Goal: Transaction & Acquisition: Purchase product/service

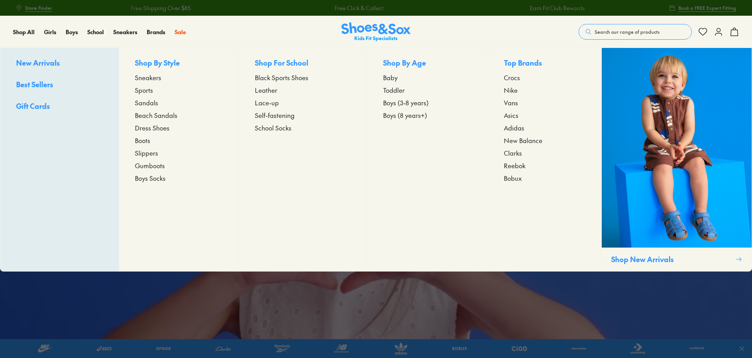
click at [138, 90] on span "Sports" at bounding box center [144, 89] width 18 height 9
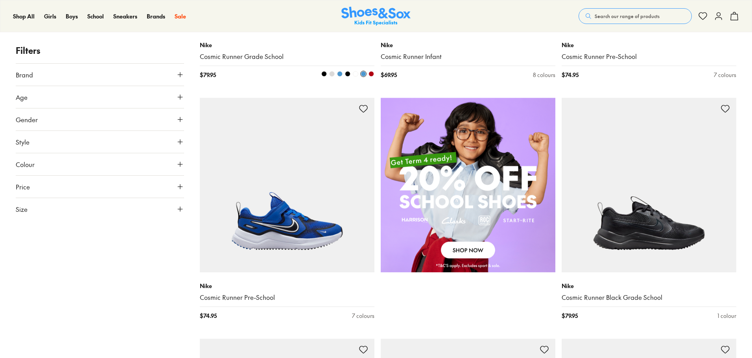
scroll to position [590, 0]
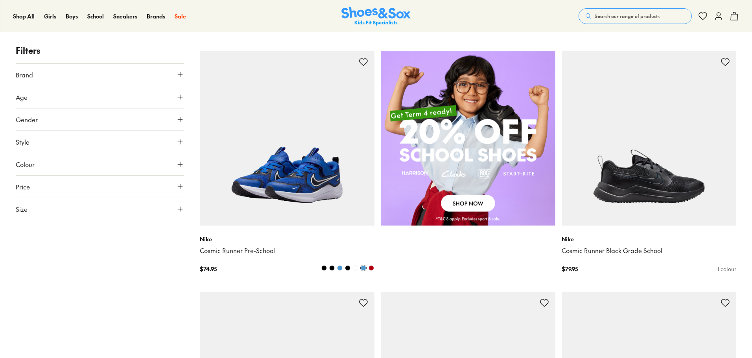
click at [264, 186] on img at bounding box center [287, 138] width 175 height 175
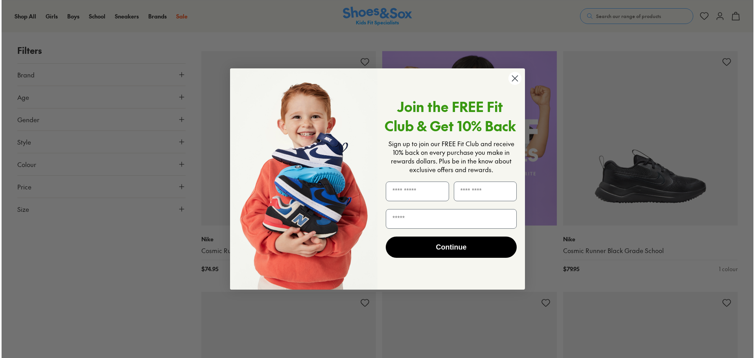
scroll to position [591, 0]
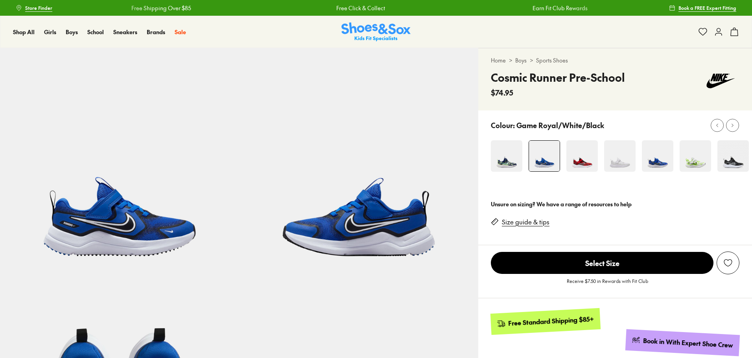
select select "*"
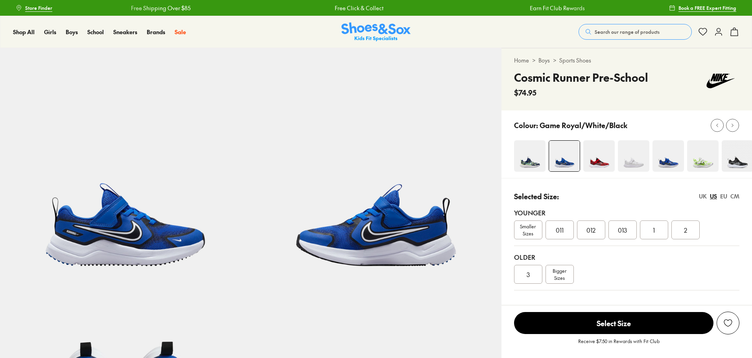
click at [701, 167] on img at bounding box center [702, 155] width 31 height 31
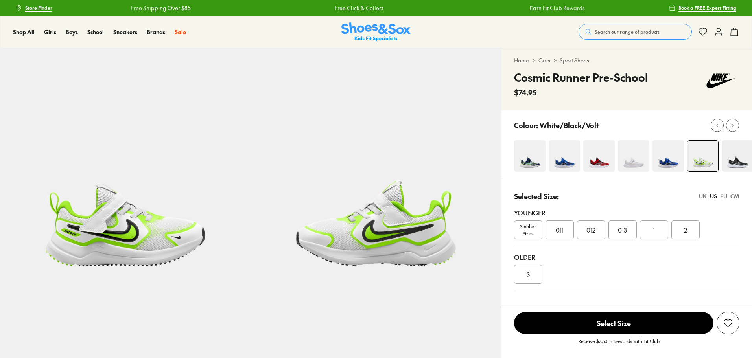
click at [527, 166] on img at bounding box center [529, 155] width 31 height 31
select select "*"
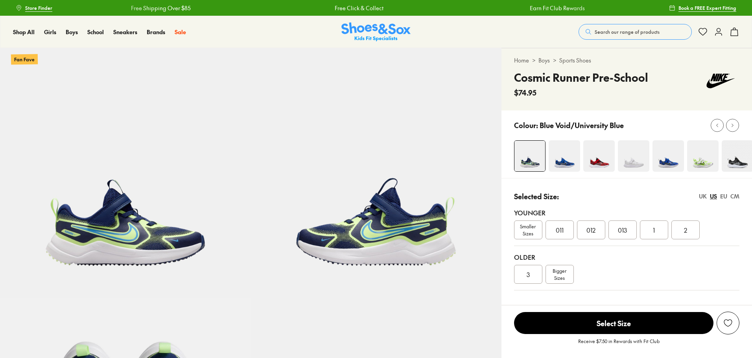
select select "*"
click at [733, 164] on img at bounding box center [736, 155] width 31 height 31
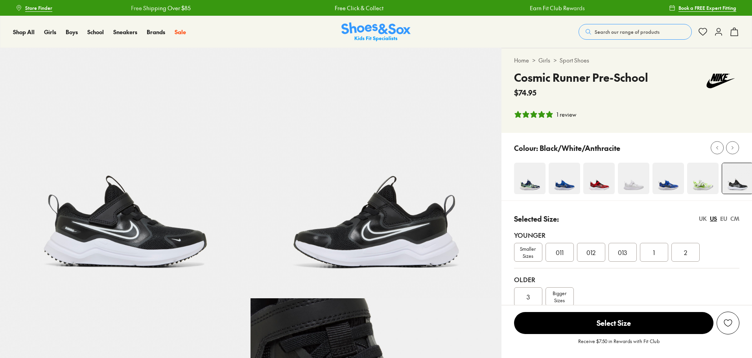
click at [568, 184] on img at bounding box center [563, 178] width 31 height 31
select select "*"
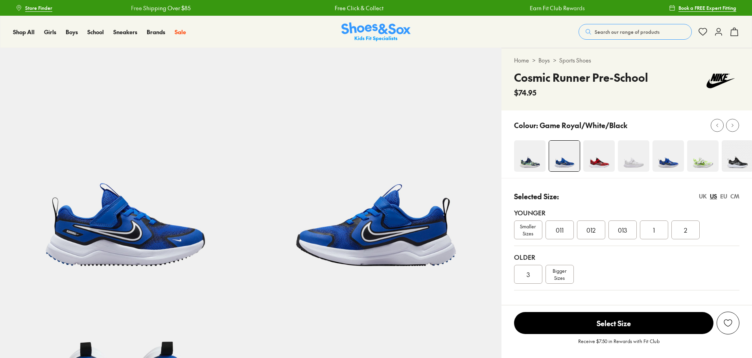
select select "*"
click at [727, 164] on img at bounding box center [736, 155] width 31 height 31
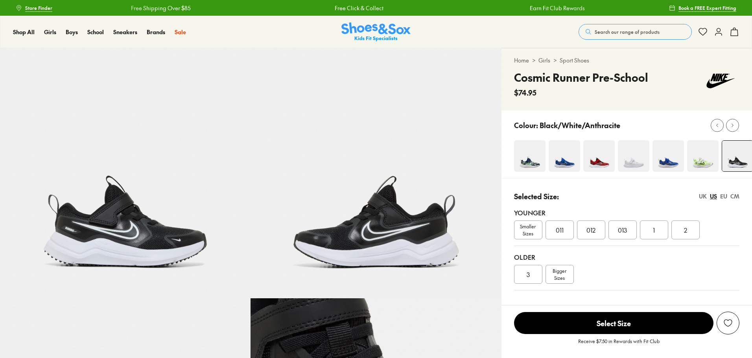
select select "*"
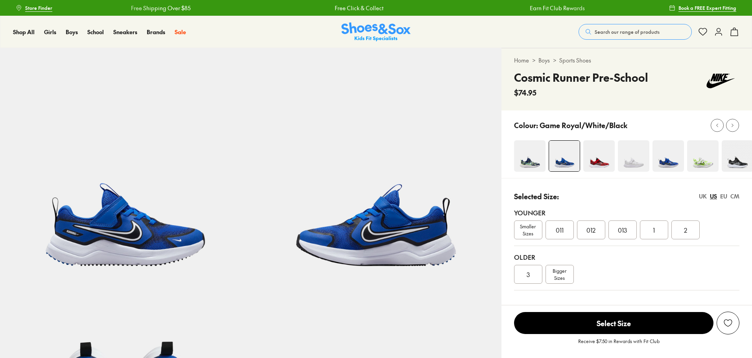
select select "*"
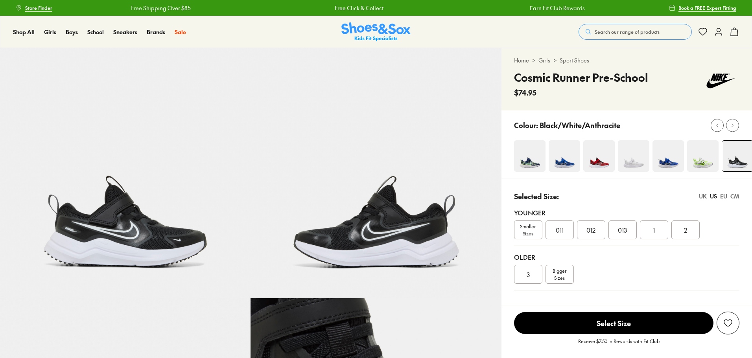
select select "*"
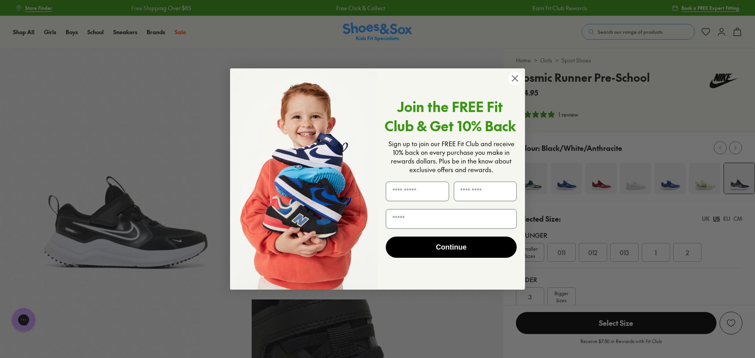
click at [517, 80] on icon "Close dialog" at bounding box center [515, 79] width 14 height 14
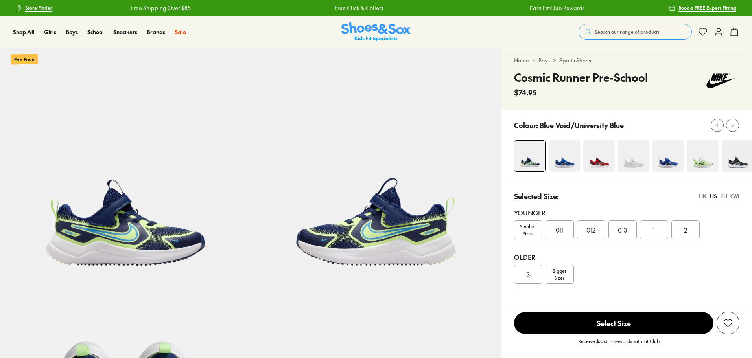
select select "*"
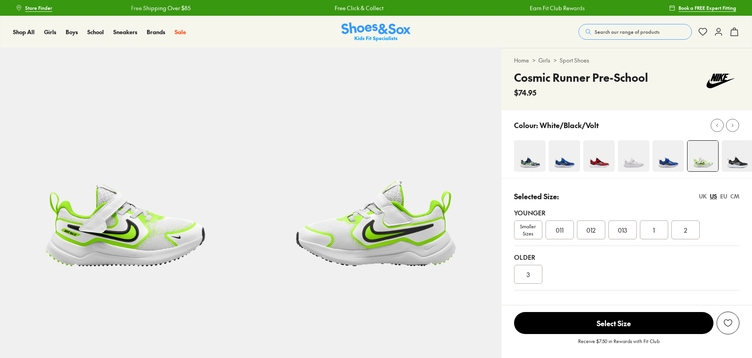
select select "*"
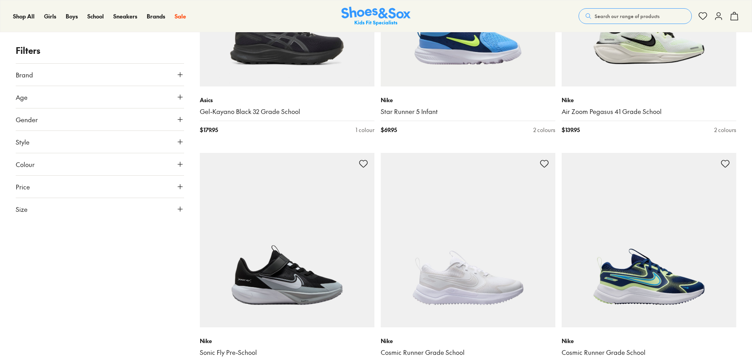
scroll to position [1940, 0]
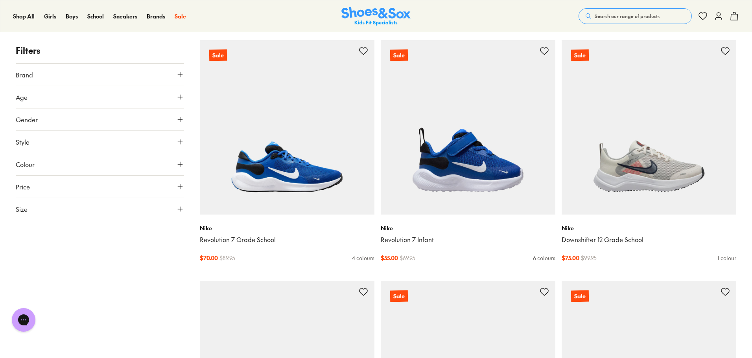
scroll to position [7365, 0]
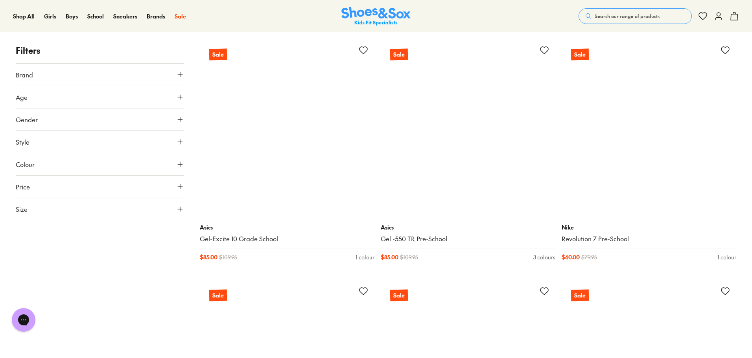
scroll to position [9566, 0]
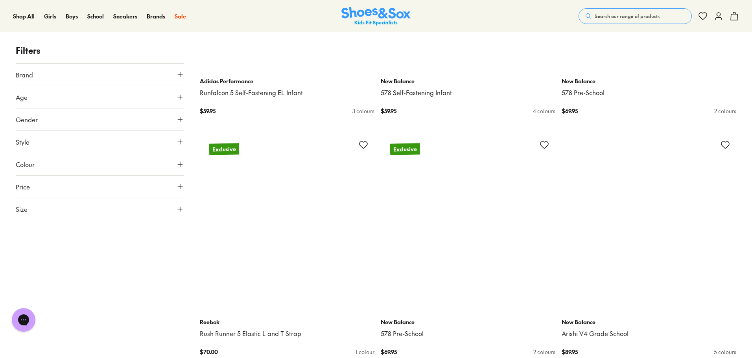
scroll to position [12711, 0]
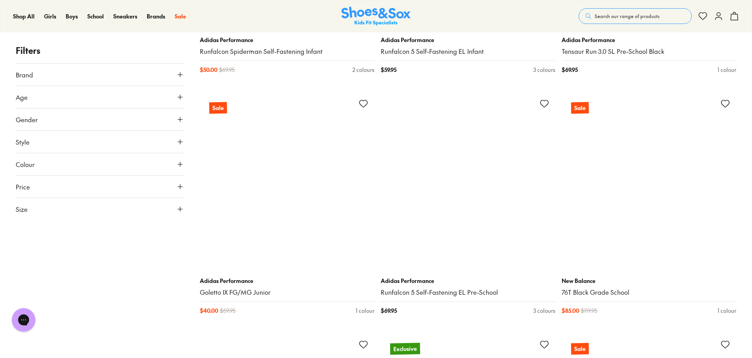
scroll to position [15109, 0]
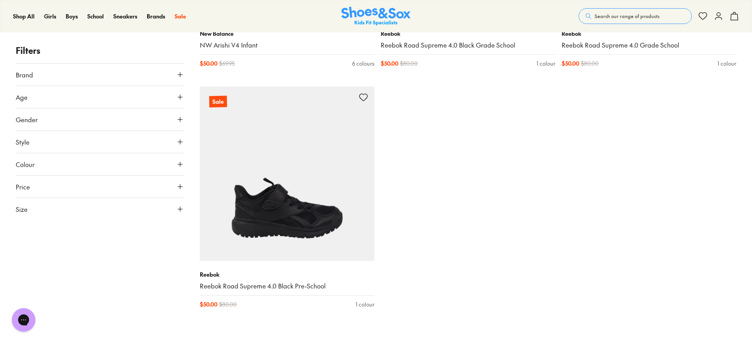
scroll to position [17507, 0]
